Goal: Use online tool/utility: Utilize a website feature to perform a specific function

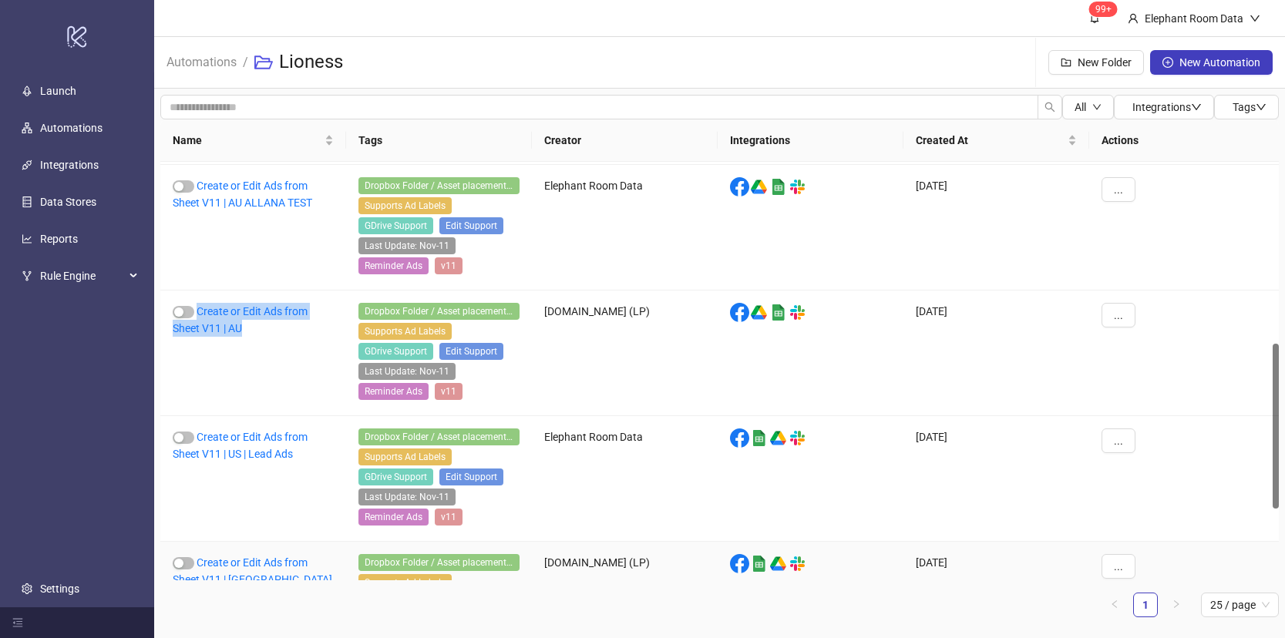
scroll to position [465, 0]
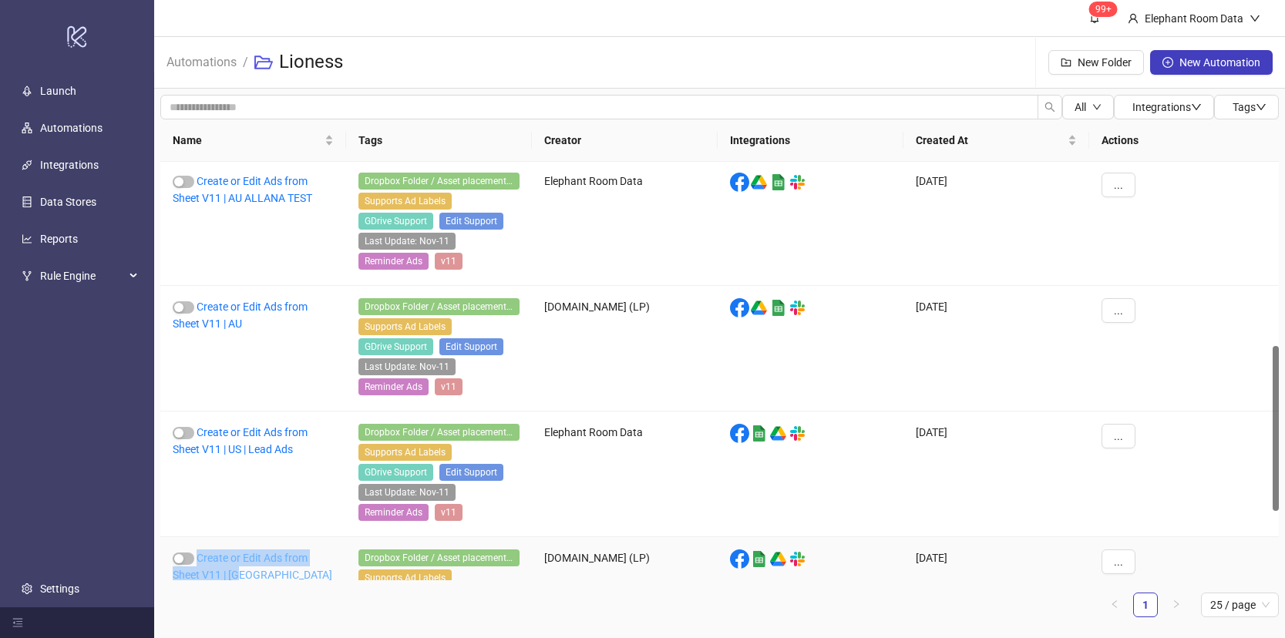
click at [271, 559] on link "Create or Edit Ads from Sheet V11 | [GEOGRAPHIC_DATA]" at bounding box center [253, 566] width 160 height 29
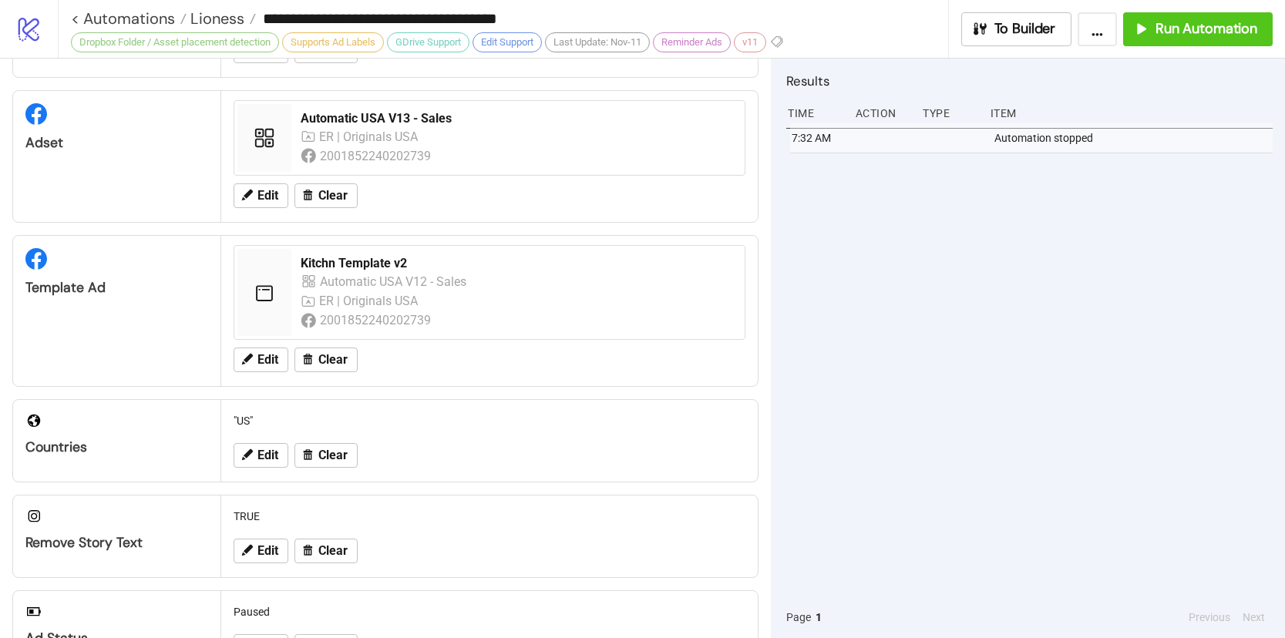
scroll to position [131, 0]
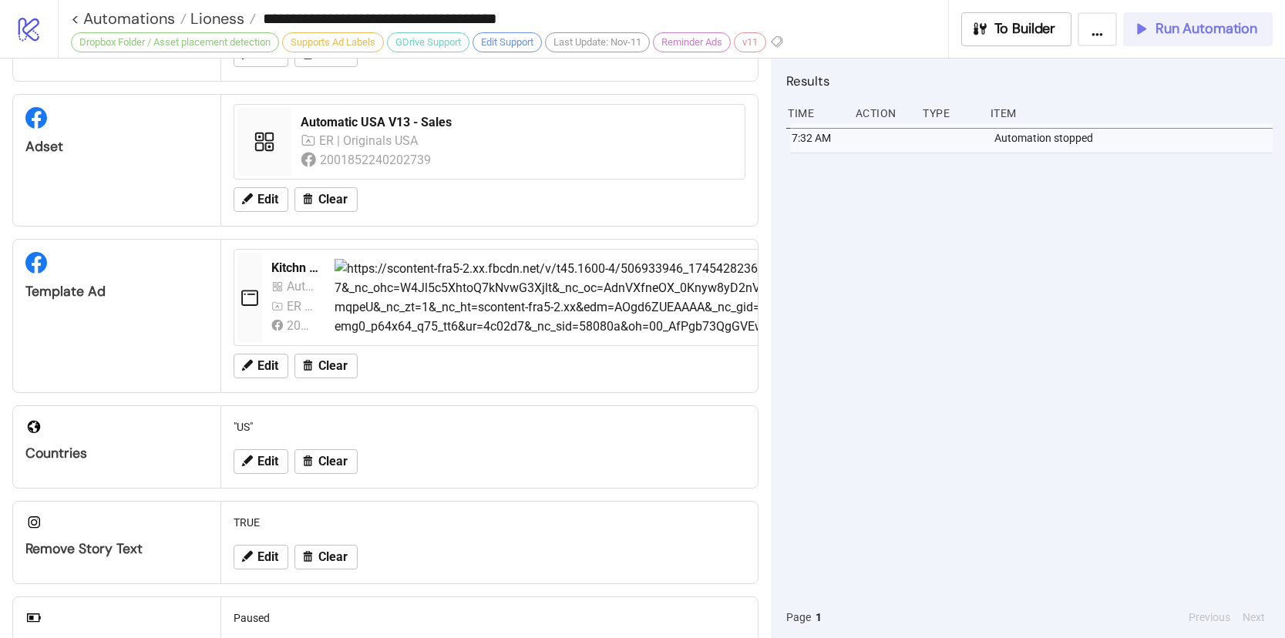
drag, startPoint x: 1196, startPoint y: 36, endPoint x: 1172, endPoint y: 27, distance: 25.6
click at [1196, 36] on span "Run Automation" at bounding box center [1206, 29] width 102 height 18
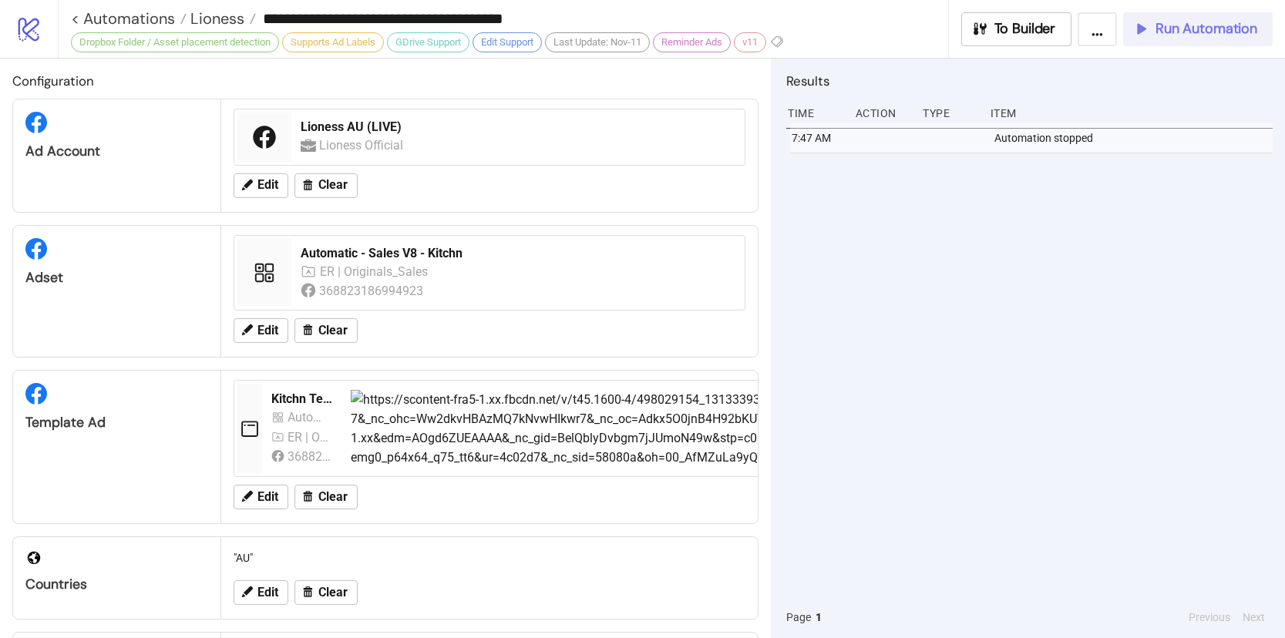
drag, startPoint x: 1181, startPoint y: 28, endPoint x: 1149, endPoint y: 20, distance: 32.5
click at [1181, 29] on span "Run Automation" at bounding box center [1206, 29] width 102 height 18
